Goal: Information Seeking & Learning: Learn about a topic

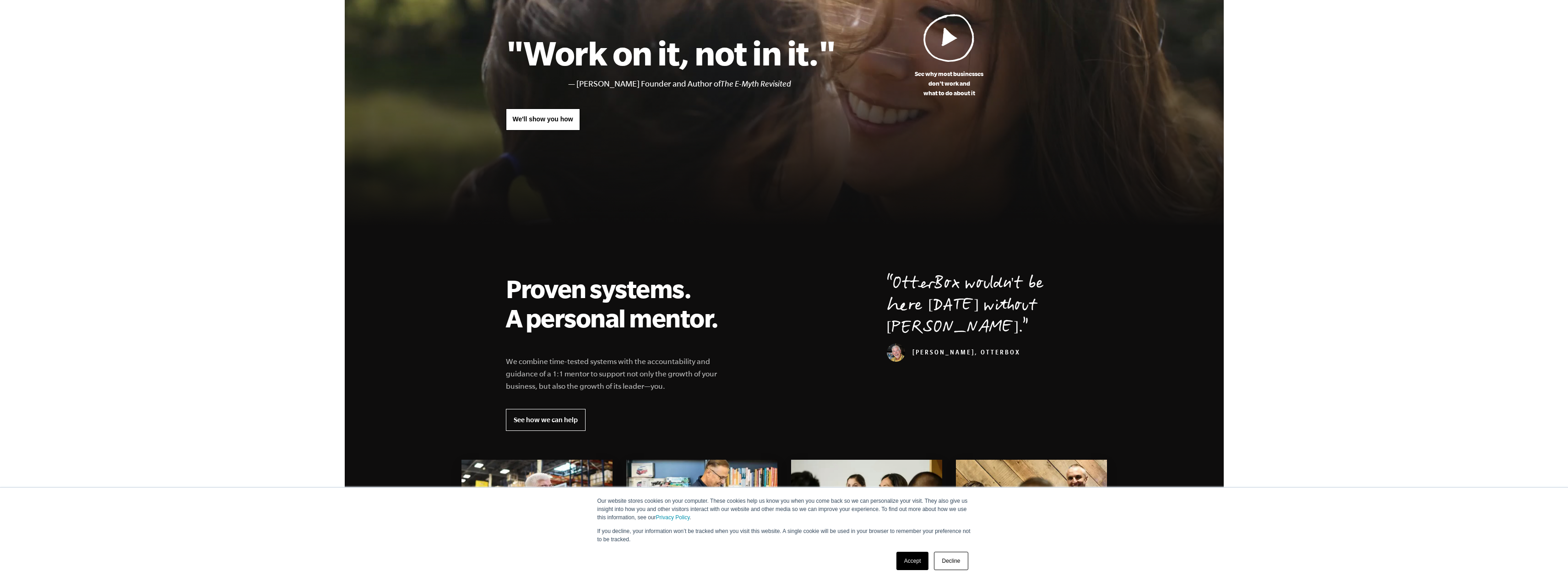
scroll to position [184, 0]
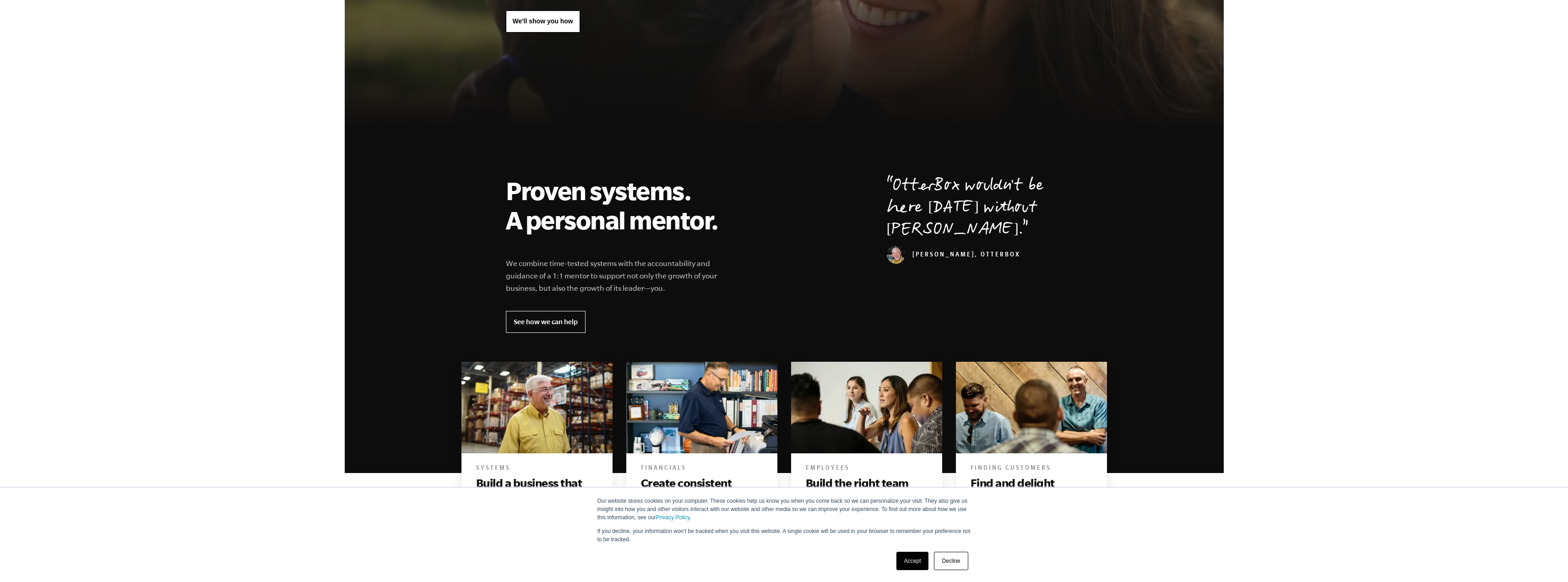
click at [939, 568] on link "Decline" at bounding box center [950, 561] width 34 height 19
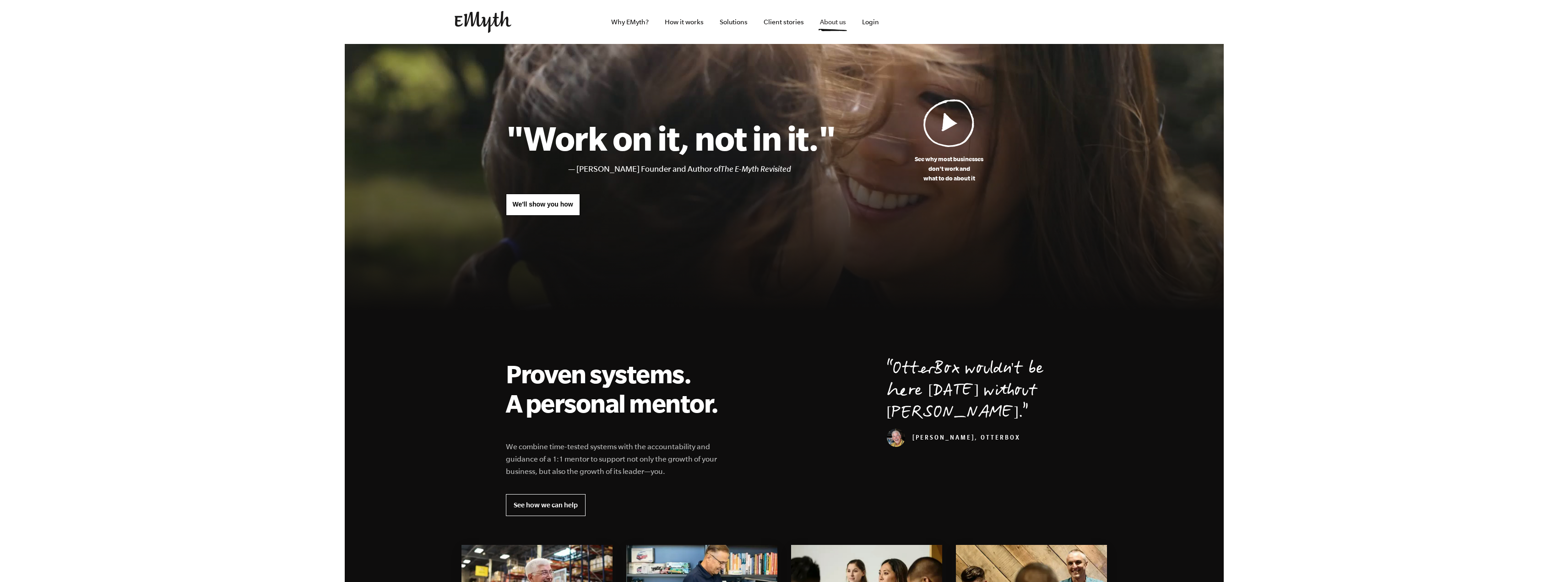
click at [839, 25] on link "About us" at bounding box center [833, 21] width 41 height 44
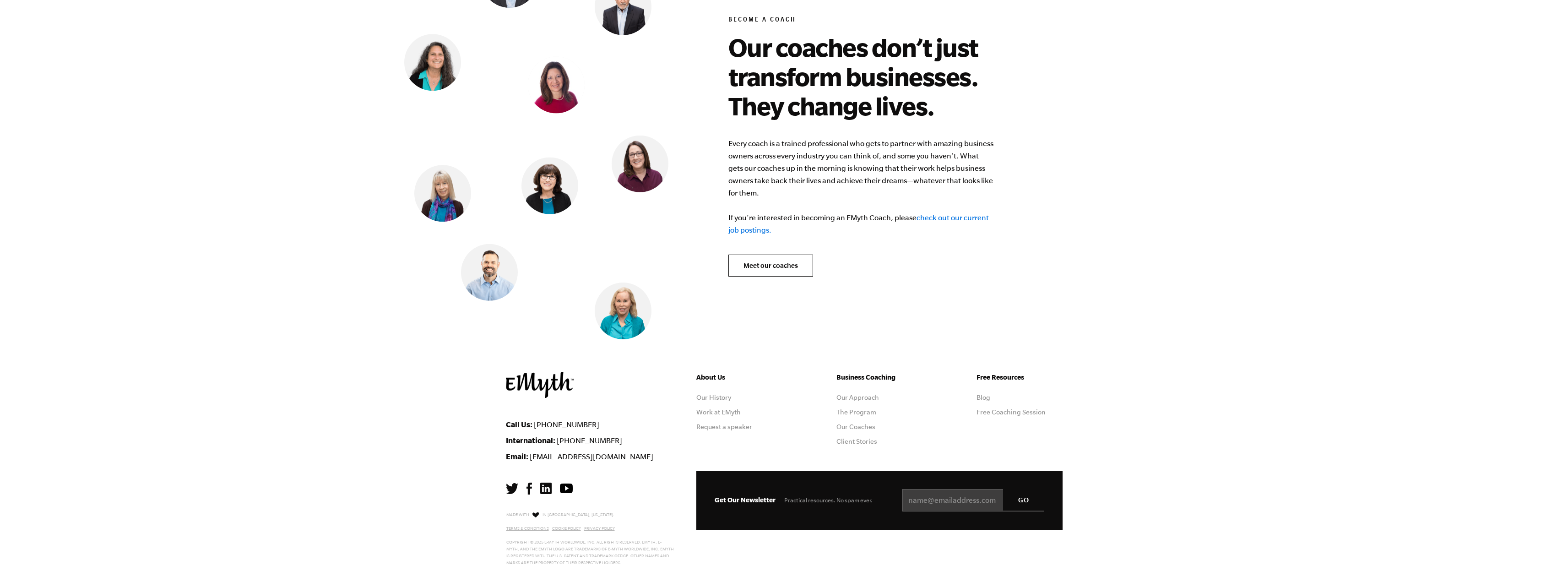
scroll to position [3911, 0]
click at [617, 294] on img at bounding box center [623, 312] width 57 height 57
click at [864, 423] on link "Our Coaches" at bounding box center [856, 427] width 39 height 8
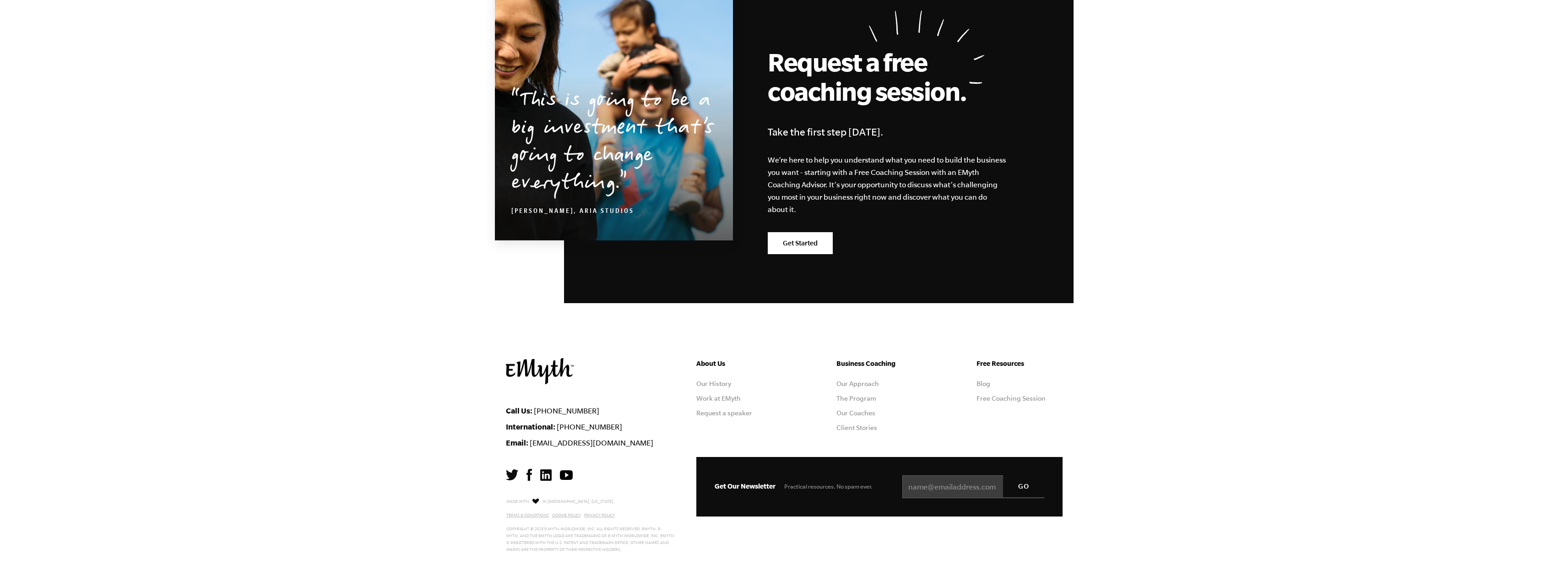
scroll to position [1462, 0]
click at [732, 396] on link "Work at EMyth" at bounding box center [719, 398] width 45 height 8
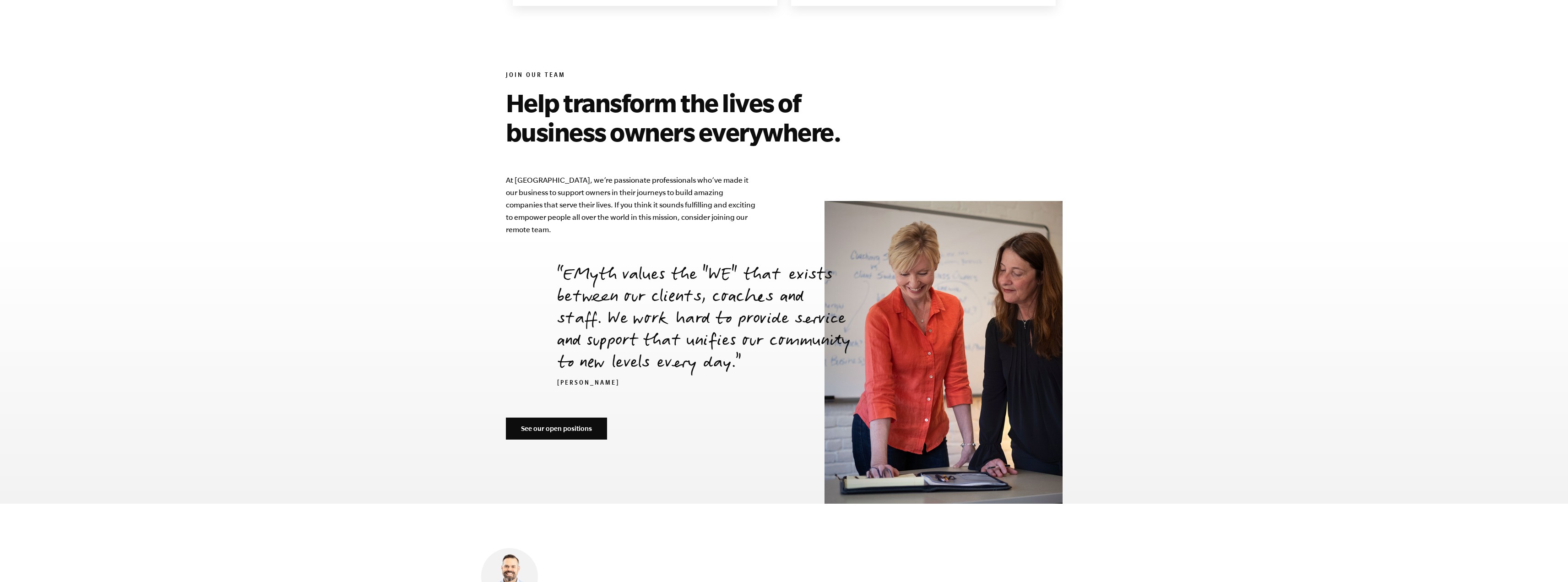
scroll to position [3295, 0]
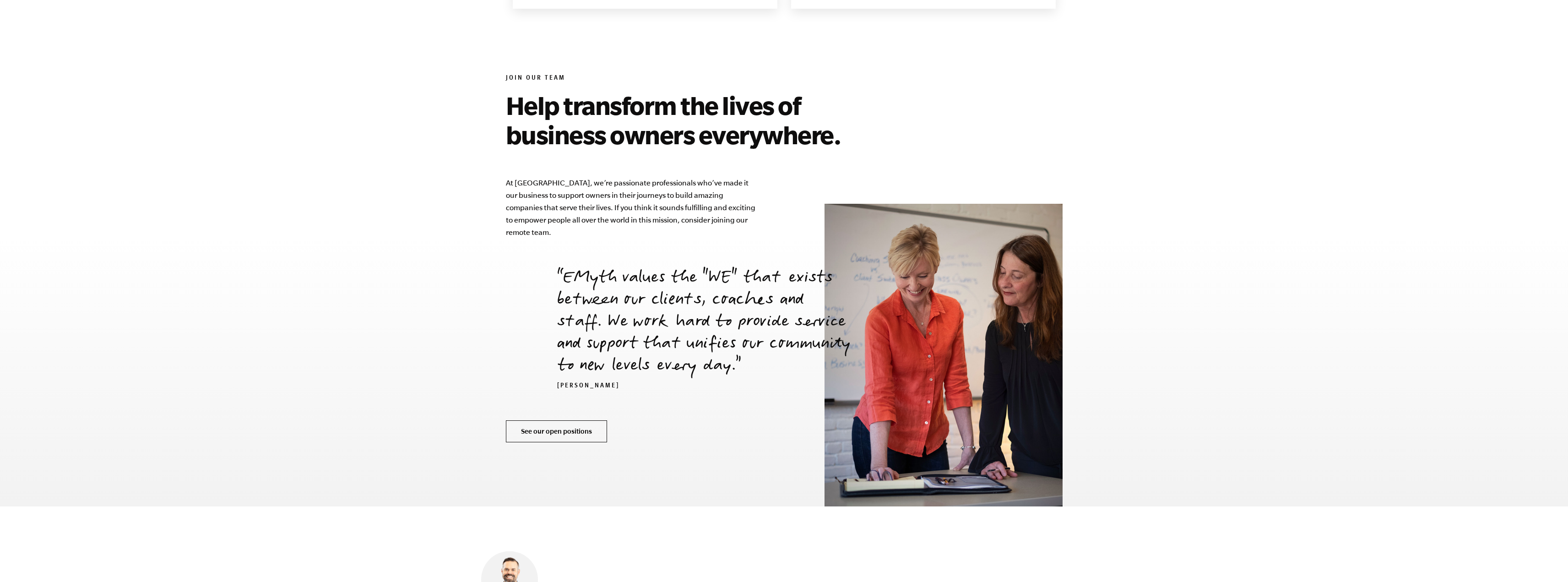
click at [535, 421] on link "See our open positions" at bounding box center [556, 432] width 101 height 22
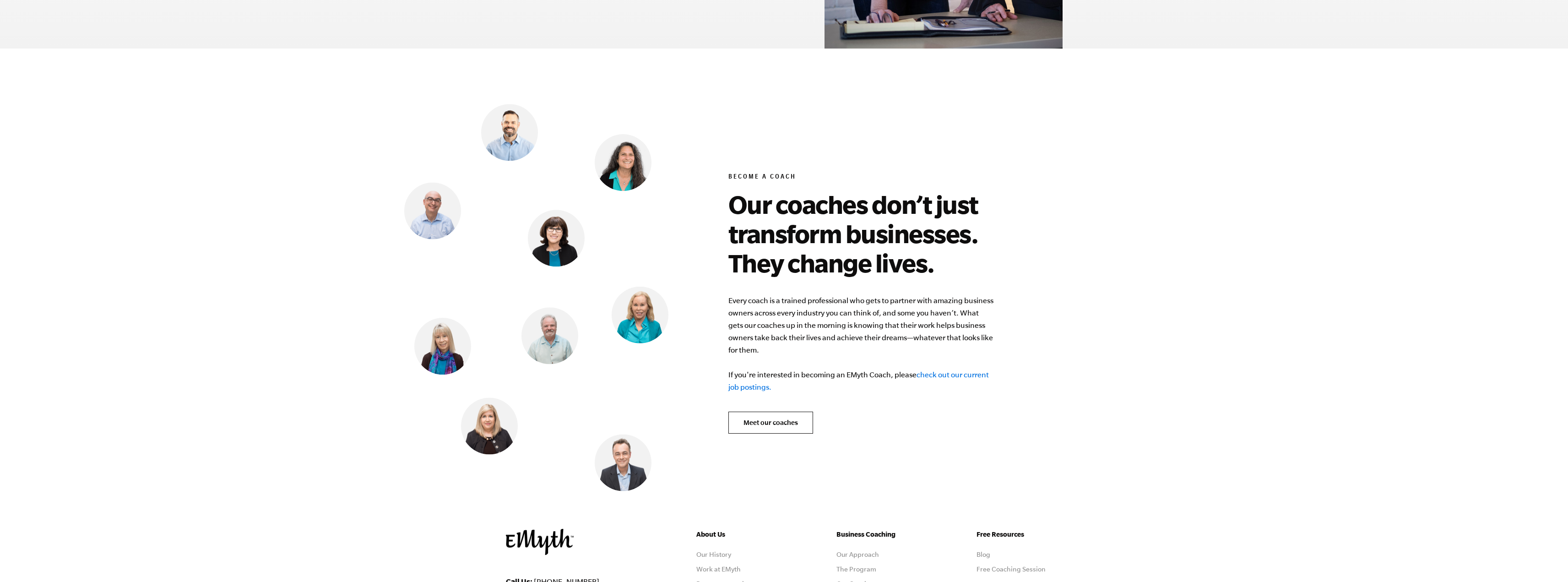
scroll to position [3799, 0]
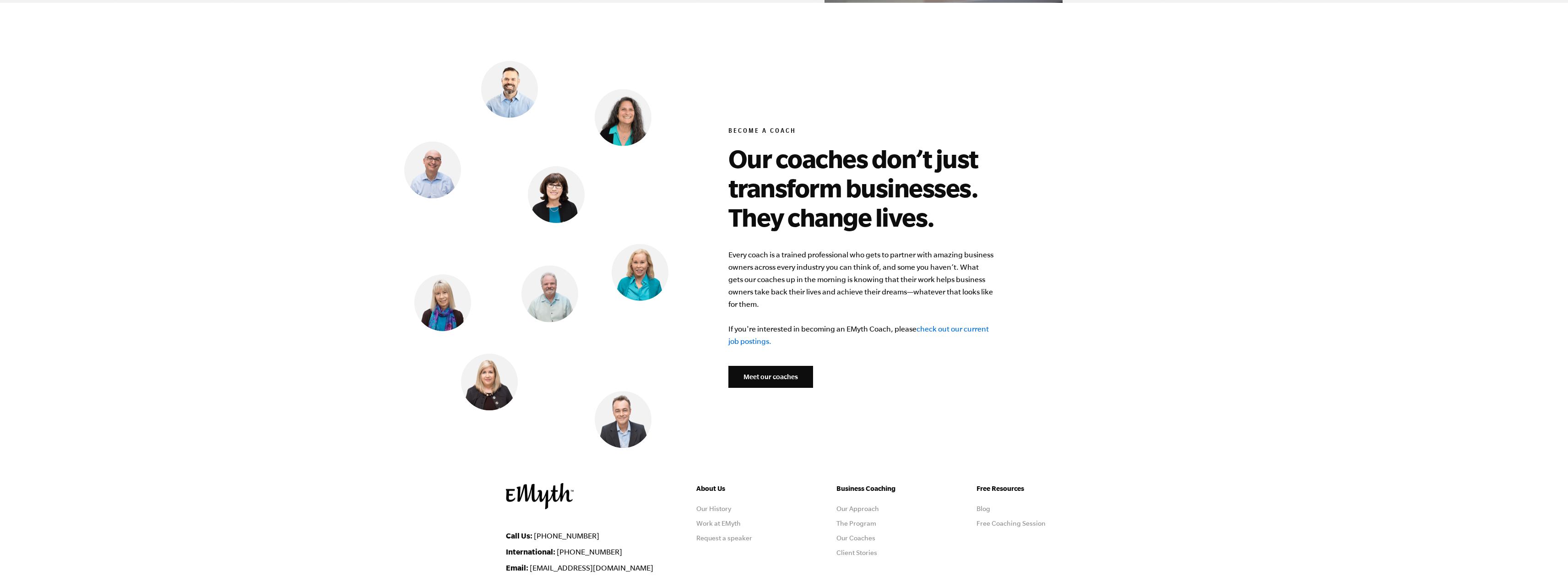
click at [750, 366] on link "Meet our coaches" at bounding box center [771, 377] width 85 height 22
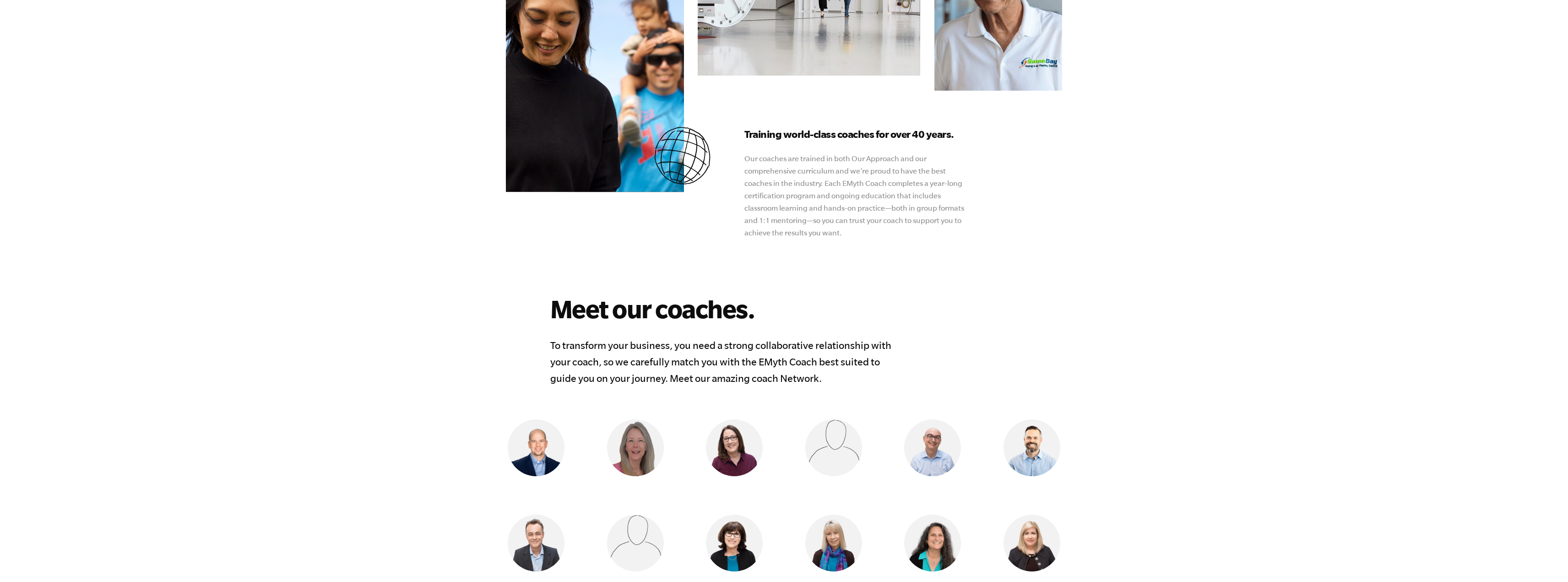
scroll to position [504, 0]
